Goal: Communication & Community: Answer question/provide support

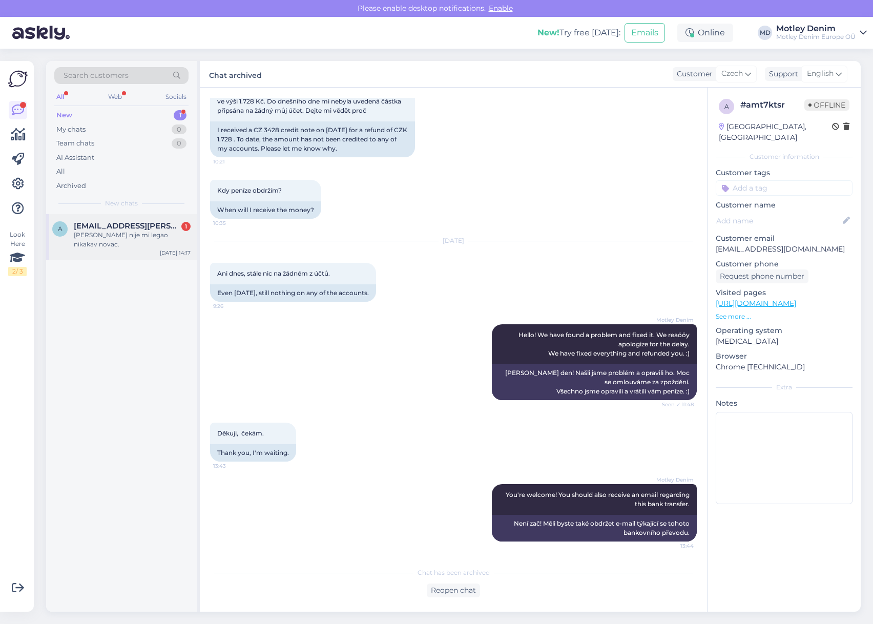
click at [144, 239] on div "[PERSON_NAME] nije mi legao nikakav novac." at bounding box center [132, 240] width 117 height 18
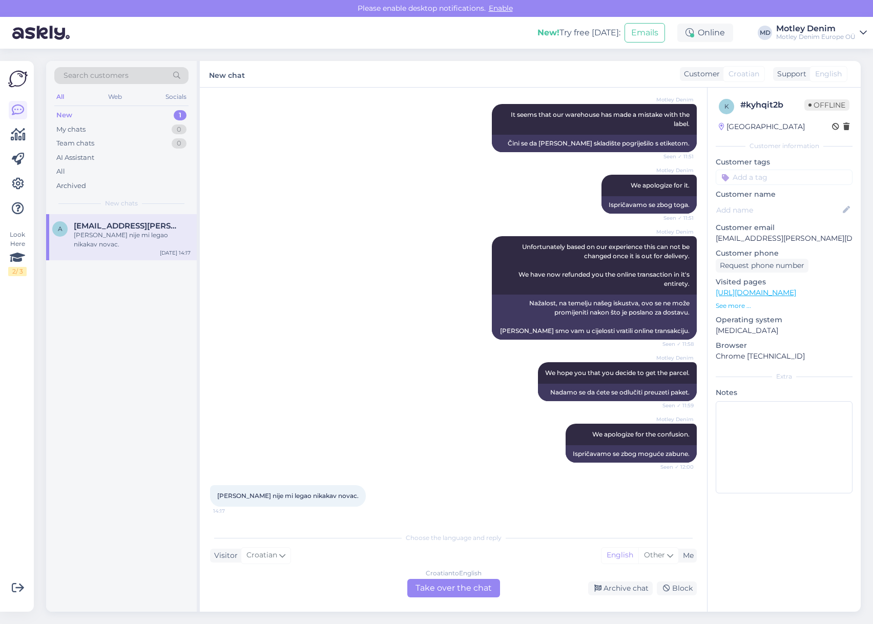
click at [454, 587] on div "Croatian to English Take over the chat" at bounding box center [453, 588] width 93 height 18
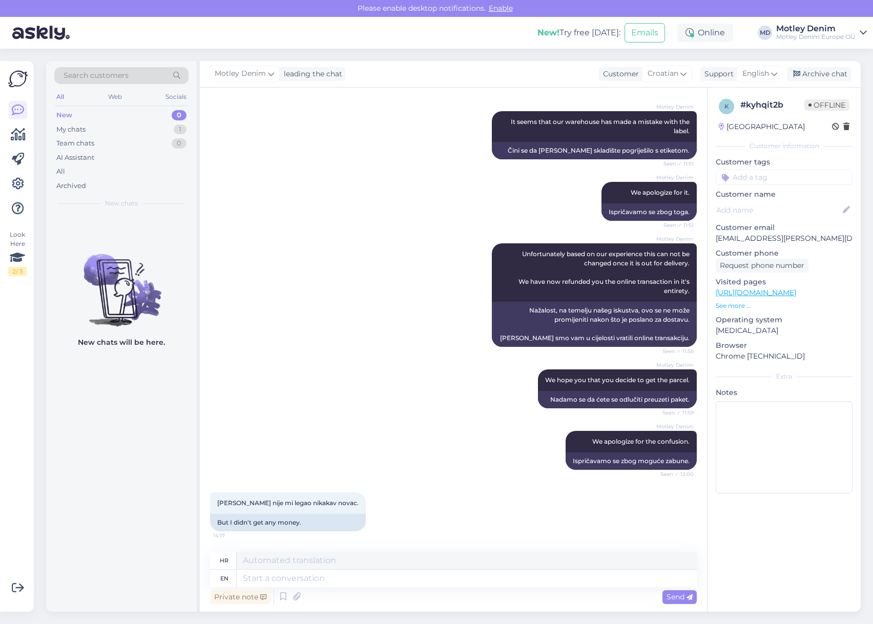
click at [384, 431] on div "[PERSON_NAME] We apologize for the confusion. Seen ✓ 12:00 Ispričavamo se zbog …" at bounding box center [453, 450] width 487 height 61
click at [461, 579] on textarea at bounding box center [467, 578] width 460 height 17
type textarea "I"
type textarea "[PERSON_NAME]"
type textarea "Please al"
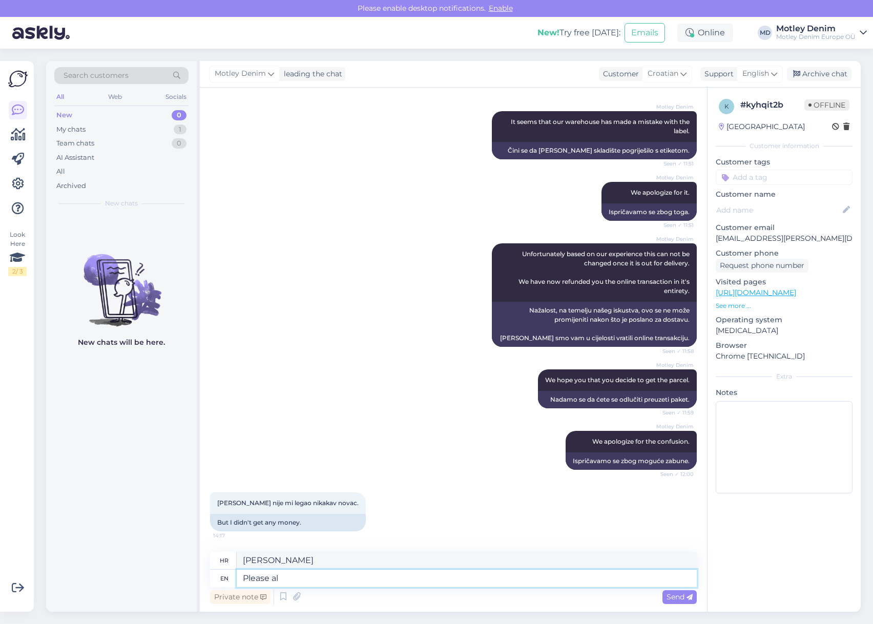
type textarea "Molim"
type textarea "Please allow f"
type textarea "Molim vas, dopustite"
type textarea "Please allow few"
type textarea "Molim vas, dopustite nekoliko"
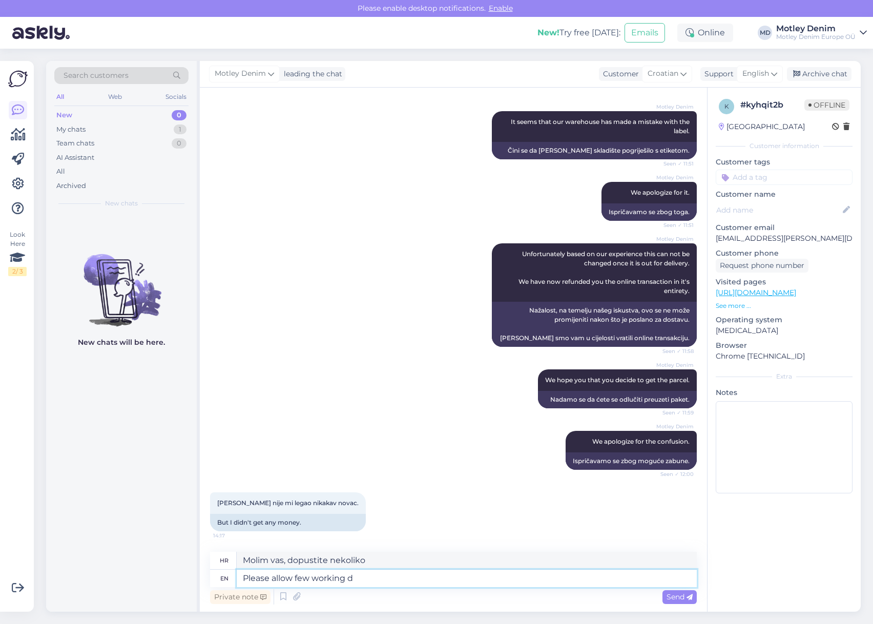
type textarea "Please allow few working da"
type textarea "Molimo dopustite da nekoliko osoba radi"
type textarea "Please allow few working days"
type textarea "Molimo vas da pričekate nekoliko radnih [PERSON_NAME]"
type textarea "Please allow few working days til"
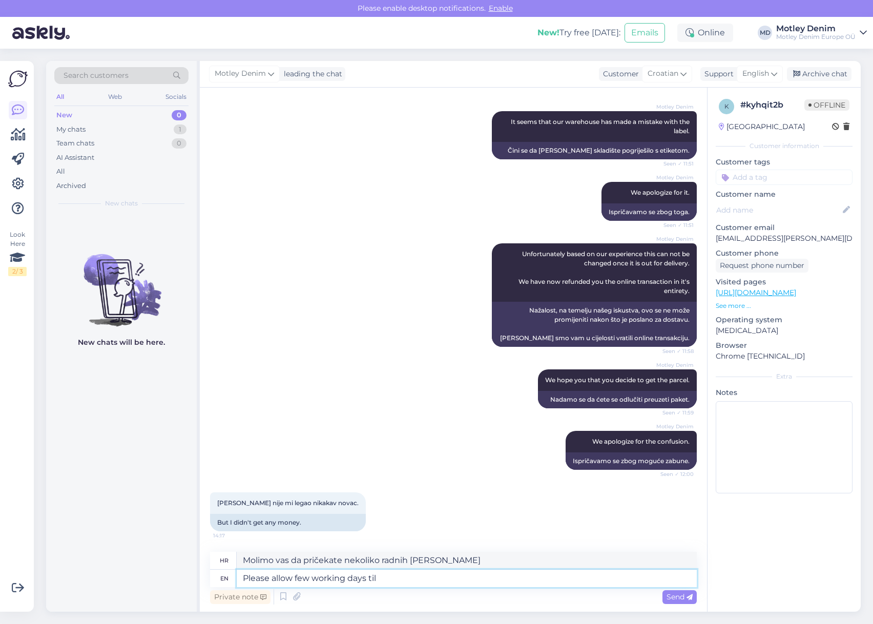
type textarea "Molimo pričekajte nekoliko radnih [PERSON_NAME] do"
type textarea "Please allow few working days"
type textarea "Molimo vas da pričekate nekoliko radnih [PERSON_NAME]"
type textarea "Please allow few working days until t"
type textarea "Molimo pričekajte nekoliko radnih [PERSON_NAME] do"
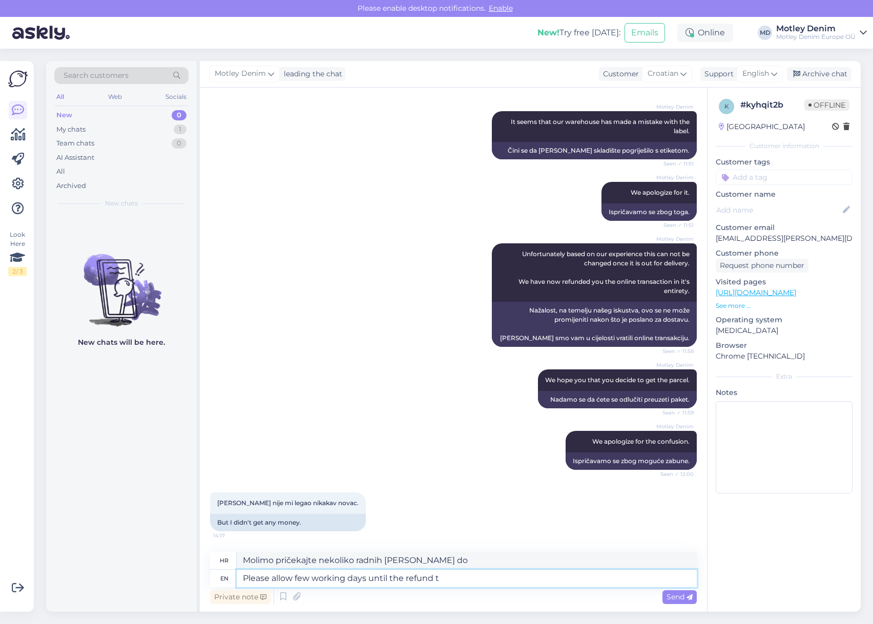
type textarea "Please allow few working days until the refund tr"
type textarea "Molimo pričekajte nekoliko radnih [PERSON_NAME] do povrata novca"
type textarea "Please allow few working days until the refund transaction is"
type textarea "Molimo pričekajte nekoliko radnih [PERSON_NAME] do transakcije povrata novca"
type textarea "Please allow few working days until the refund transaction is f"
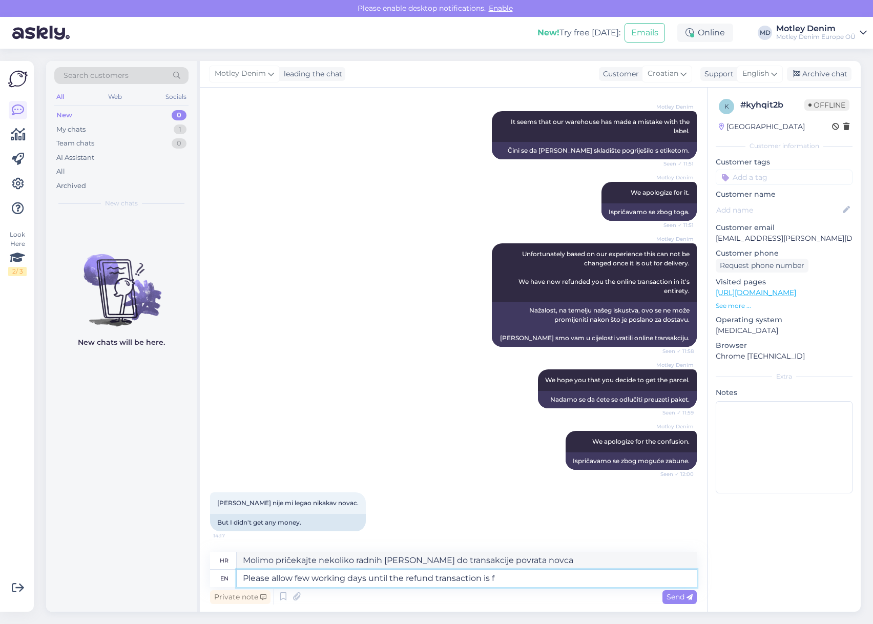
type textarea "Molimo pričekajte nekoliko radnih [PERSON_NAME] se transakcija povrata ne završi"
type textarea "Please allow few working days until the refund transaction is finalized. I"
type textarea "Molimo pričekajte nekoliko radnih [PERSON_NAME] se transakcija povrata ne dovrš…"
type textarea "Please allow few working days until the refund transaction is finalized. The ti…"
type textarea "Molimo pričekajte nekoliko radnih [PERSON_NAME] se transakcija povrata ne dovrš…"
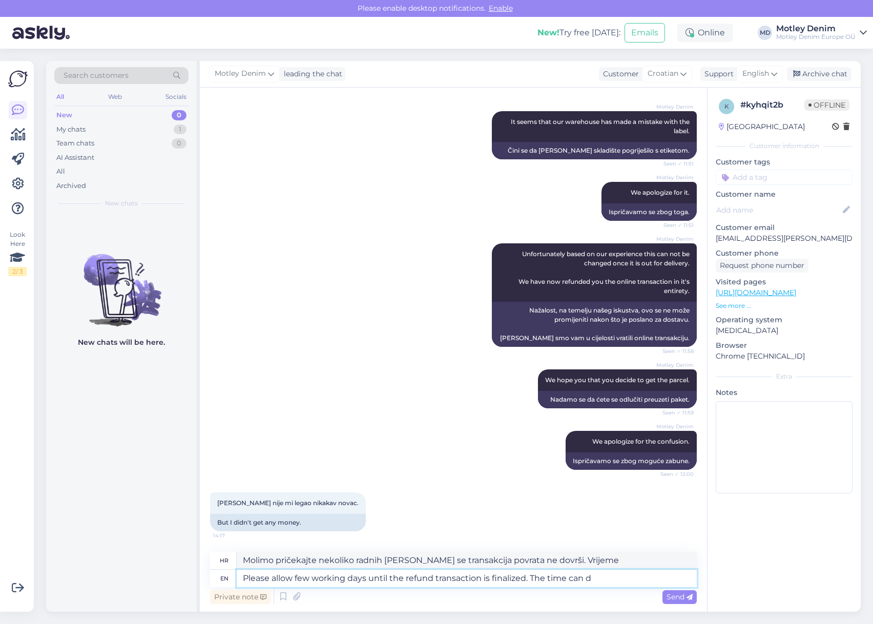
type textarea "Please allow few working days until the refund transaction is finalized. The ti…"
type textarea "Molimo pričekajte nekoliko radnih [PERSON_NAME] se transakcija povrata ne dovrš…"
type textarea "Please allow few working days until the refund transaction is finalized. The ti…"
type textarea "Molimo pričekajte nekoliko radnih [PERSON_NAME] se transakcija povrata novca ne…"
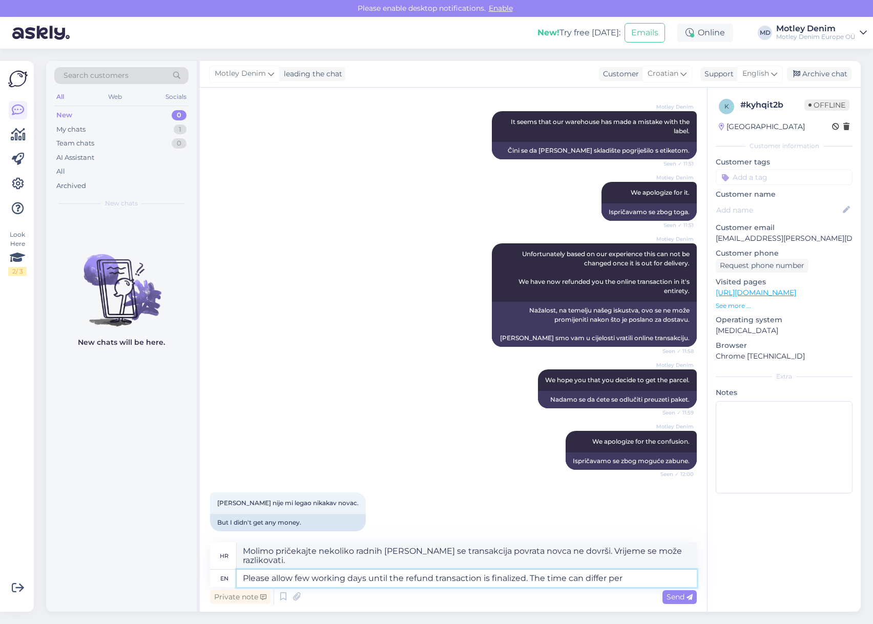
type textarea "Please allow few working days until the refund transaction is finalized. The ti…"
type textarea "Molimo pričekajte nekoliko radnih [PERSON_NAME] se transakcija povrata ne dovrš…"
type textarea "Please allow few working days until the refund transaction is finalized. The ti…"
type textarea "Molimo pričekajte nekoliko radnih [PERSON_NAME] se transakcija povrata ne dovrš…"
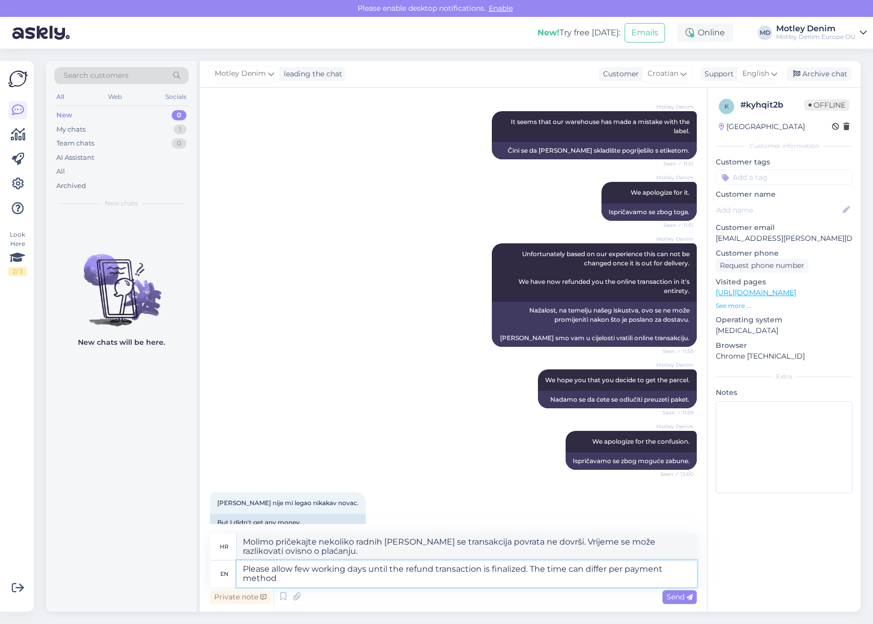
type textarea "Please allow few working days until the refund transaction is finalized. The ti…"
type textarea "Molimo pričekajte nekoliko radnih [PERSON_NAME] se transakcija povrata novca ne…"
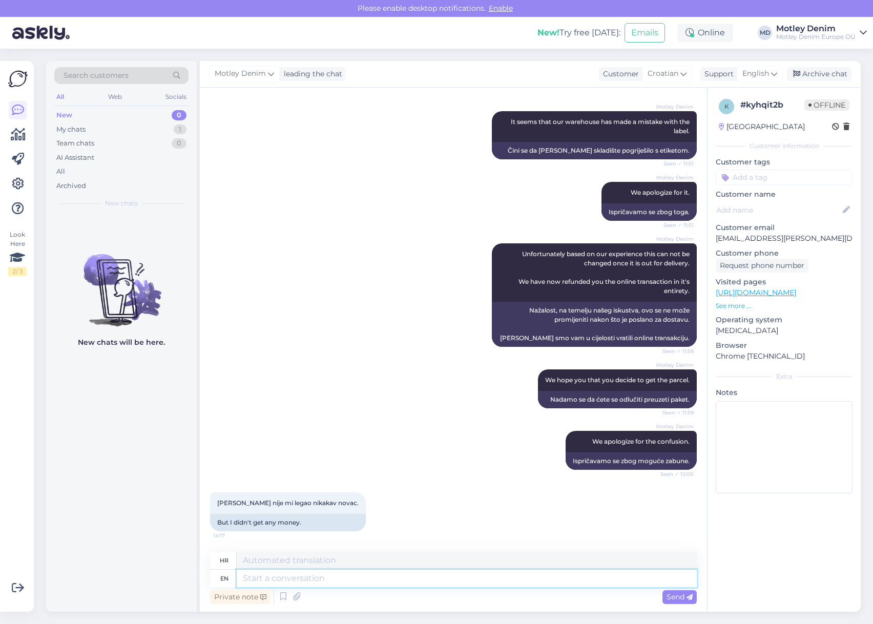
scroll to position [883, 0]
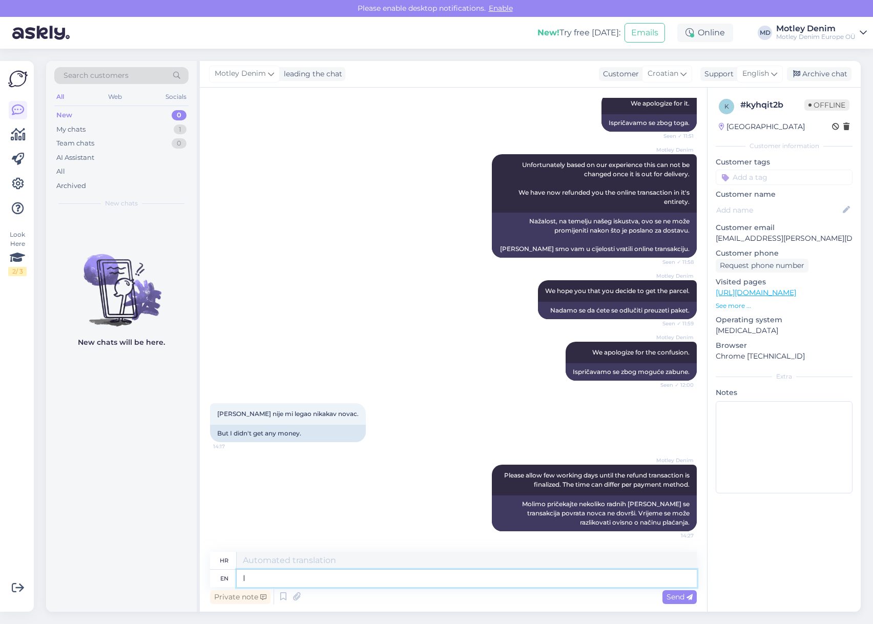
type textarea "I c"
type textarea "[PERSON_NAME]"
type textarea "I can"
type textarea "Mogu"
type textarea "I can provide"
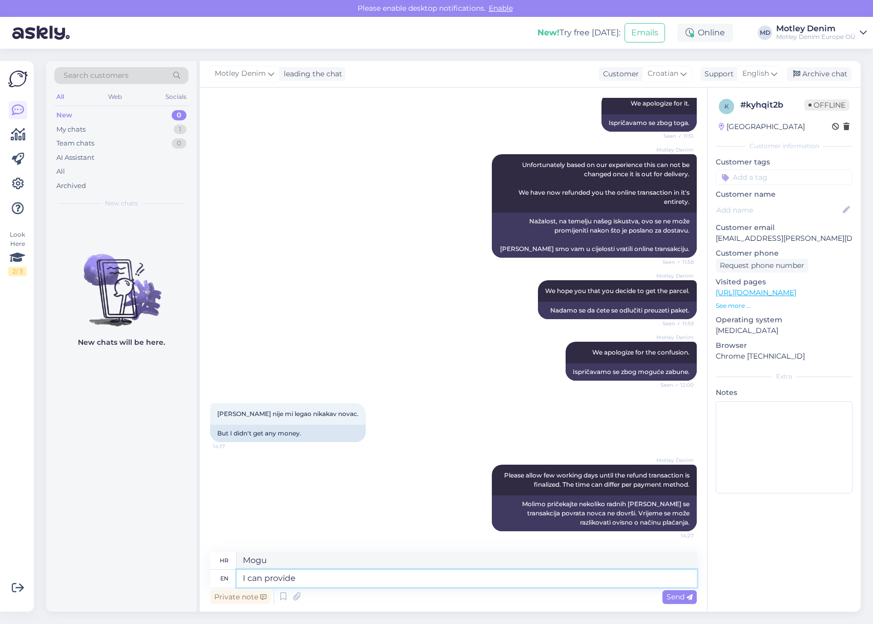
type textarea "Mogu pružiti"
type textarea "I can provide you w"
type textarea "Mogu ti pružiti"
type textarea "I can provide you with a"
type textarea "Mogu vam pružiti"
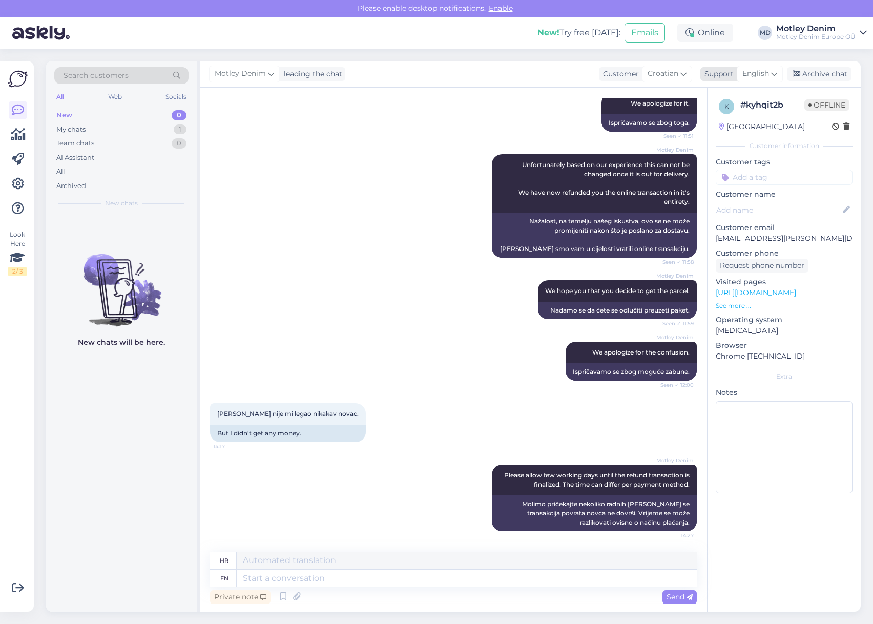
click at [813, 76] on div "Archive chat" at bounding box center [819, 74] width 65 height 14
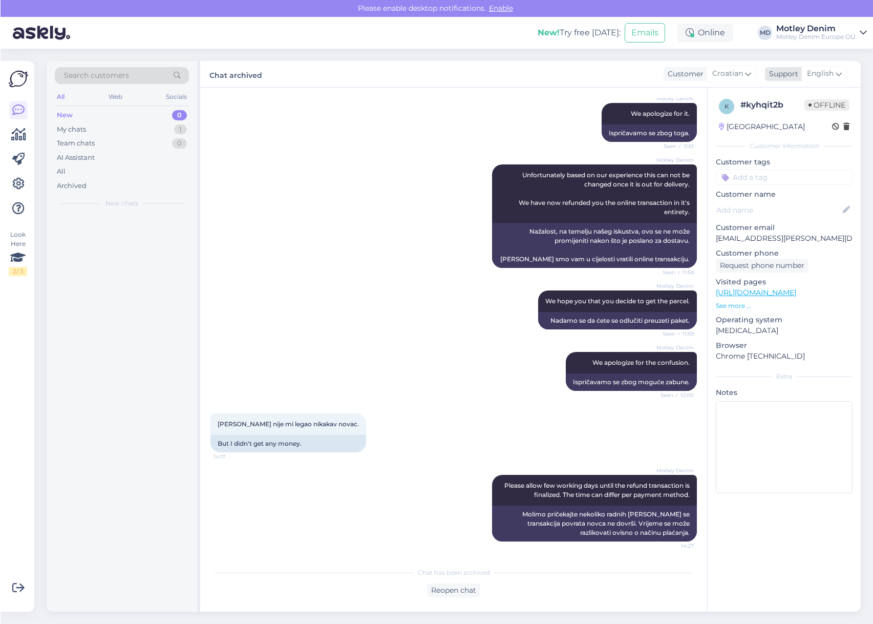
scroll to position [873, 0]
